Goal: Task Accomplishment & Management: Use online tool/utility

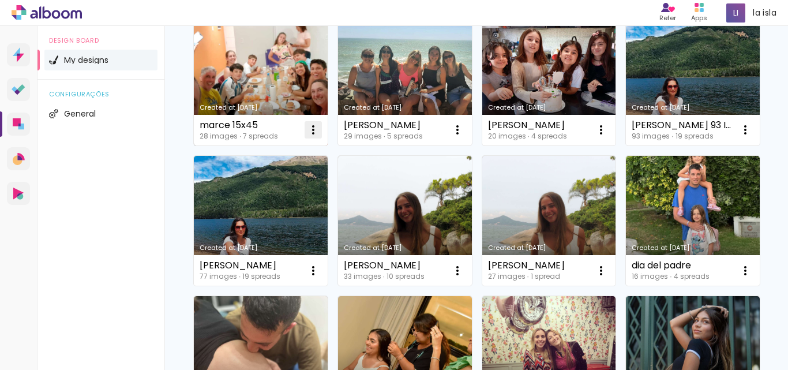
scroll to position [115, 0]
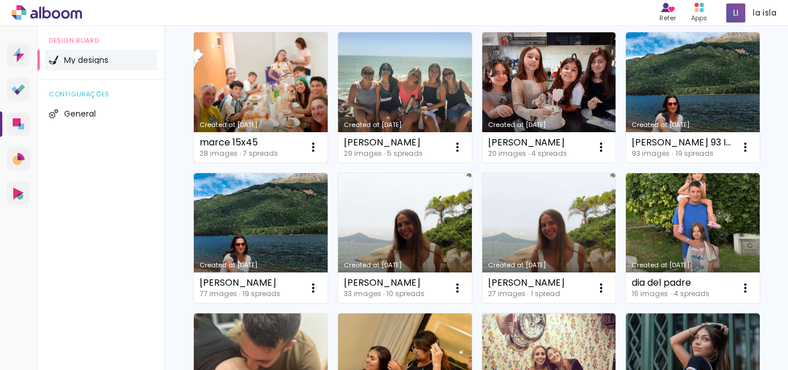
click at [275, 99] on link "Created at [DATE]" at bounding box center [261, 97] width 134 height 130
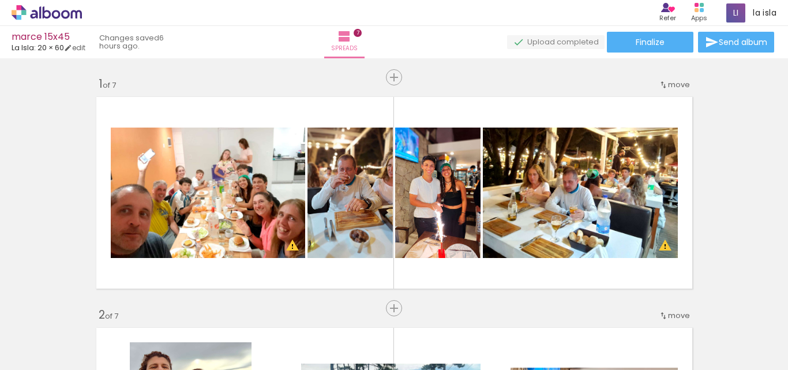
click at [86, 307] on iron-icon at bounding box center [80, 308] width 12 height 12
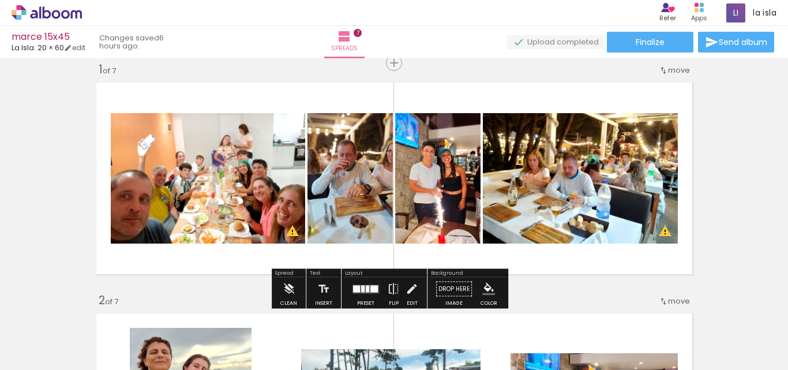
scroll to position [15, 0]
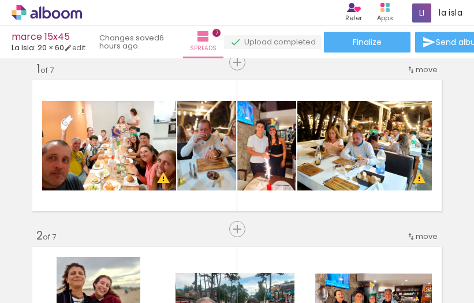
click at [24, 290] on iron-icon at bounding box center [17, 297] width 14 height 14
click at [0, 0] on input "file" at bounding box center [0, 0] width 0 height 0
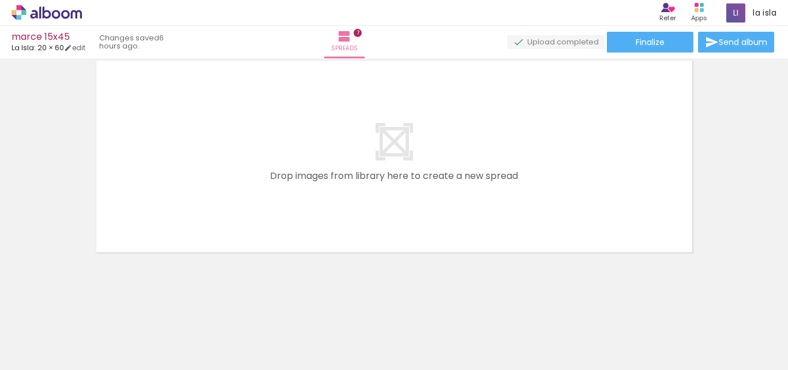
scroll to position [0, 1687]
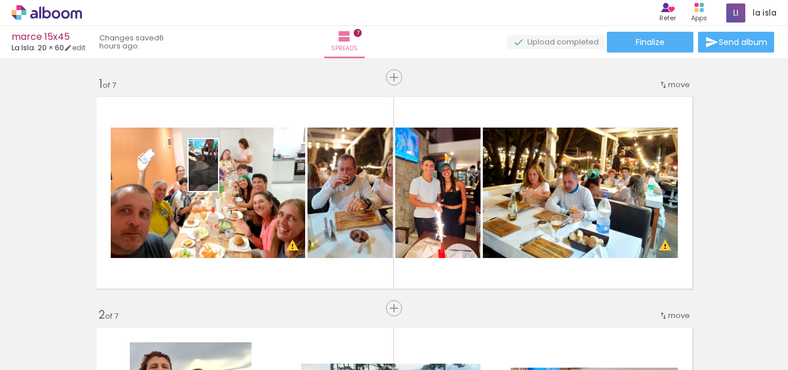
click at [223, 173] on quentale-workspace at bounding box center [394, 185] width 788 height 370
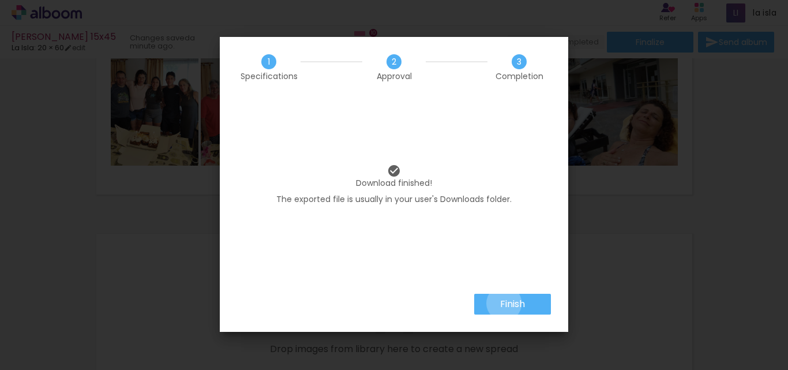
click at [0, 0] on slot "Finish" at bounding box center [0, 0] width 0 height 0
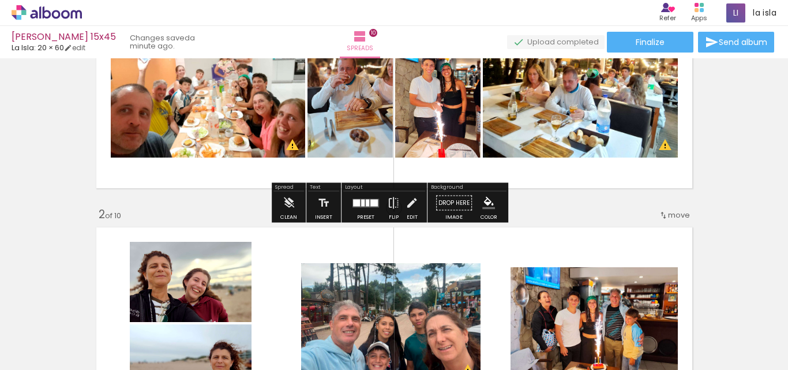
scroll to position [36, 0]
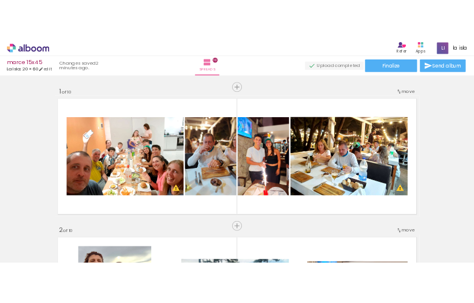
scroll to position [36, 0]
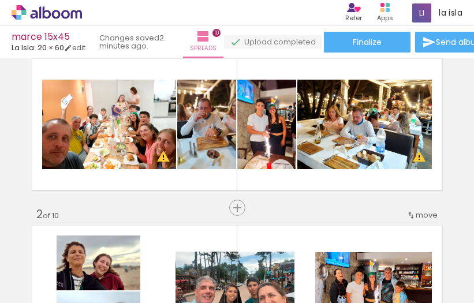
click at [152, 11] on div "› Album editor Refer Refer a friend Alboom products Apps la isla Alboom Account" at bounding box center [237, 13] width 474 height 26
drag, startPoint x: 314, startPoint y: 267, endPoint x: 663, endPoint y: 40, distance: 415.9
click at [474, 40] on html "link( href="../../bower_components/polymer/polymer.html" rel="import" ) picture…" at bounding box center [237, 151] width 474 height 303
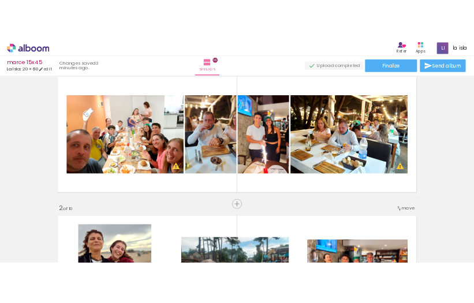
scroll to position [0, 2217]
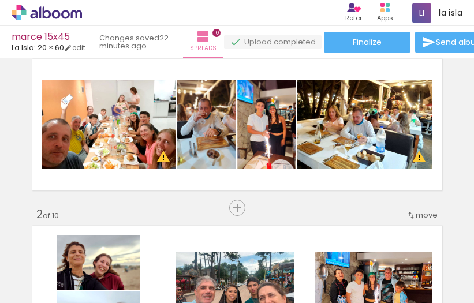
scroll to position [0, 2217]
